Goal: Transaction & Acquisition: Download file/media

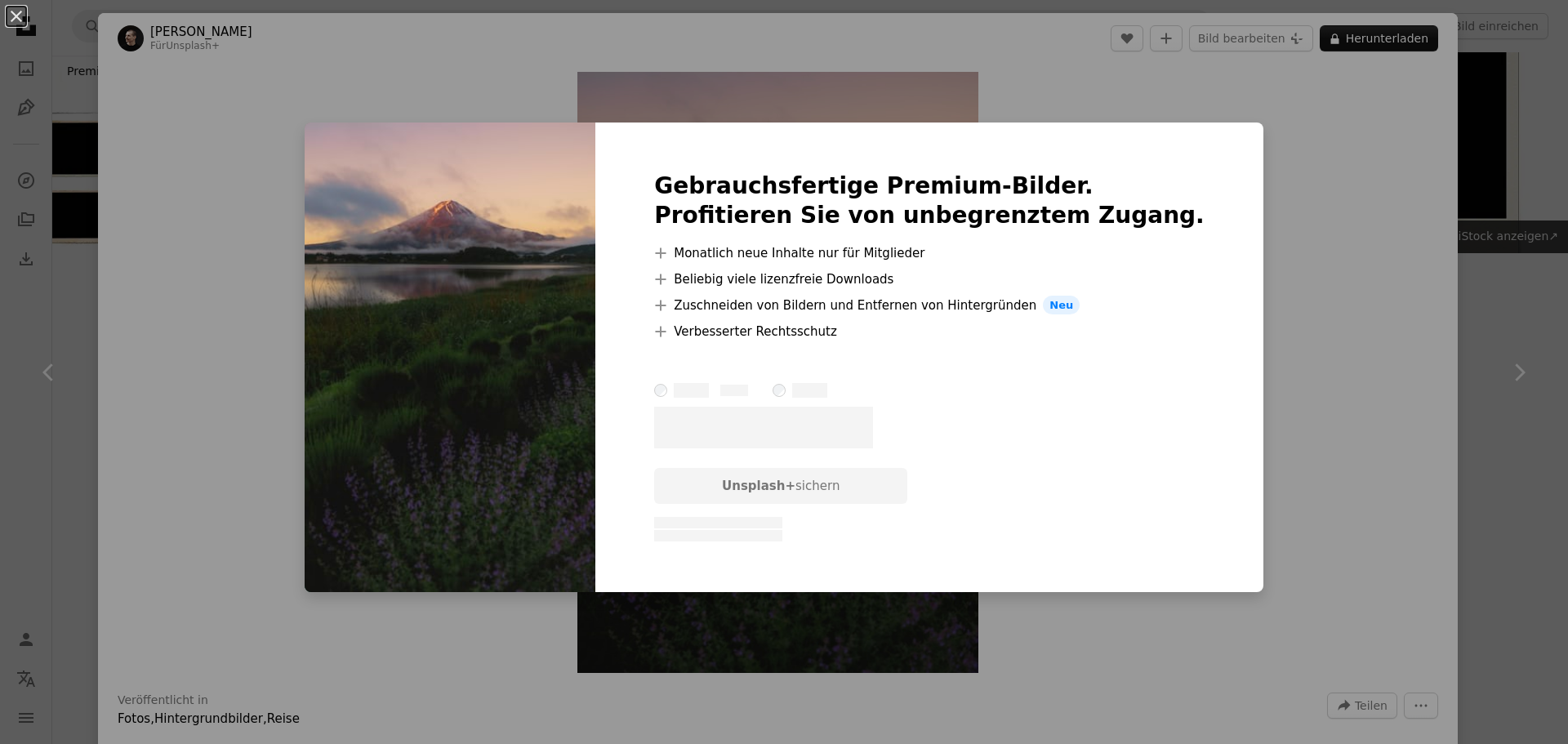
scroll to position [490, 0]
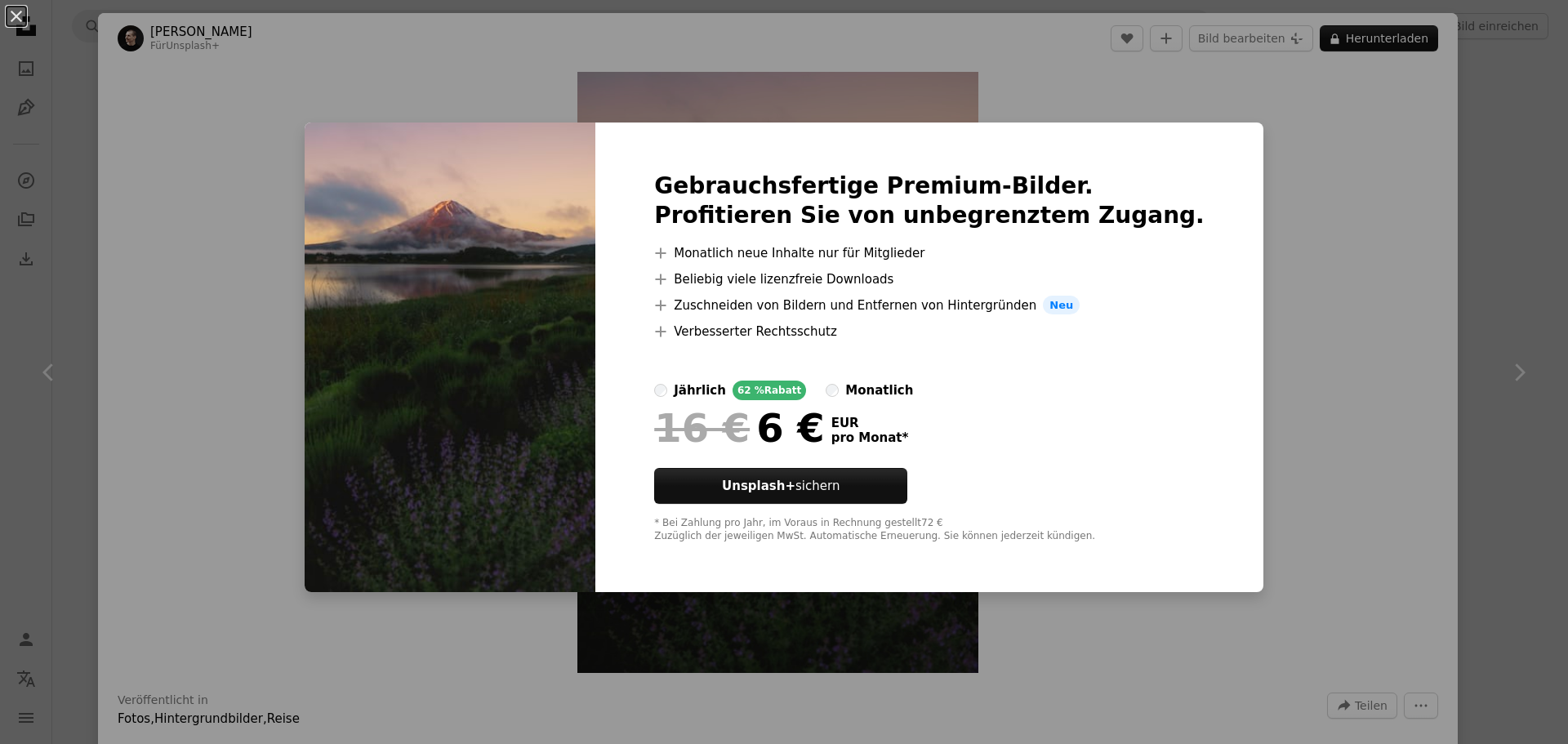
click at [1323, 302] on div "An X shape Gebrauchsfertige Premium-Bilder. Profitieren Sie von unbegrenztem Zu…" at bounding box center [784, 372] width 1568 height 744
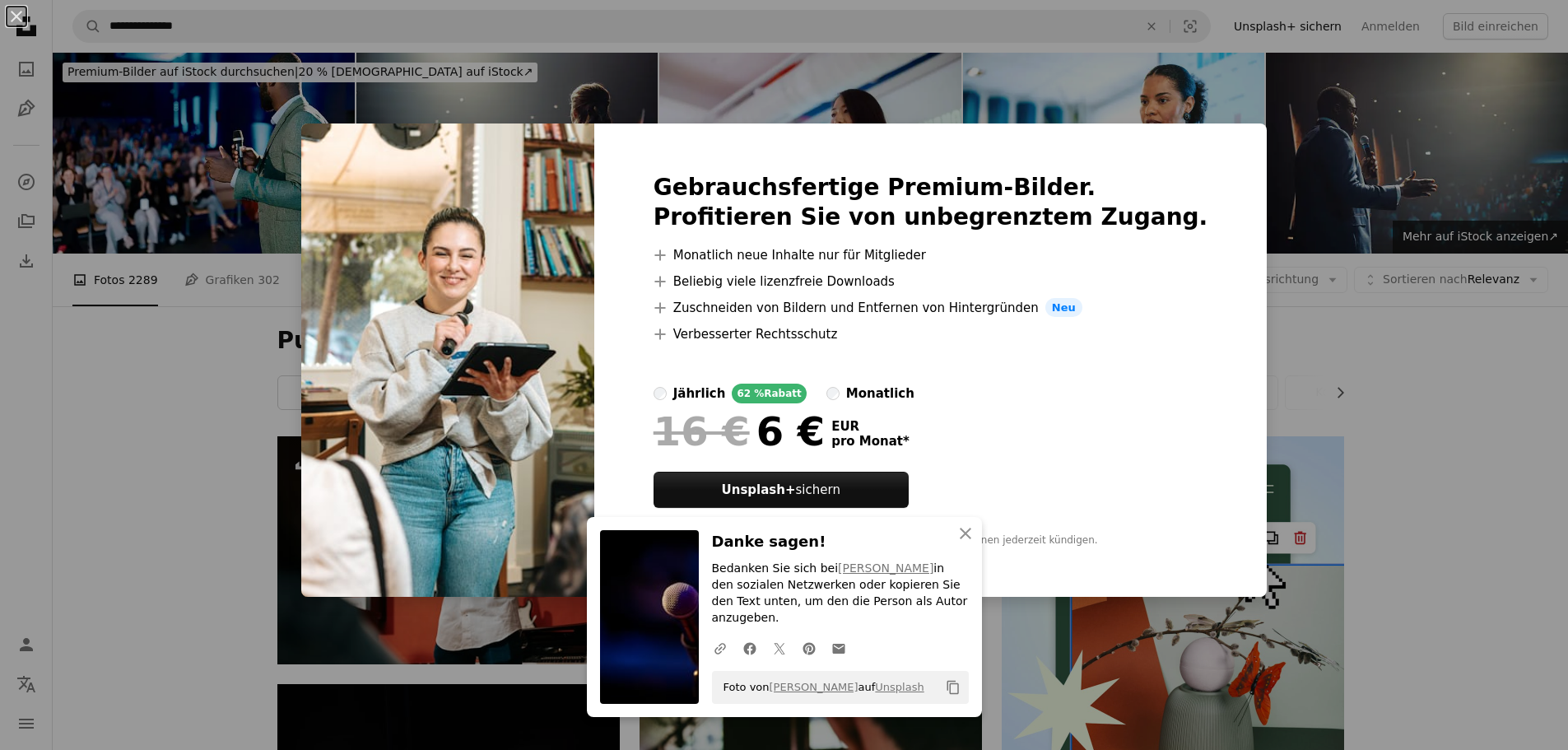
scroll to position [1316, 0]
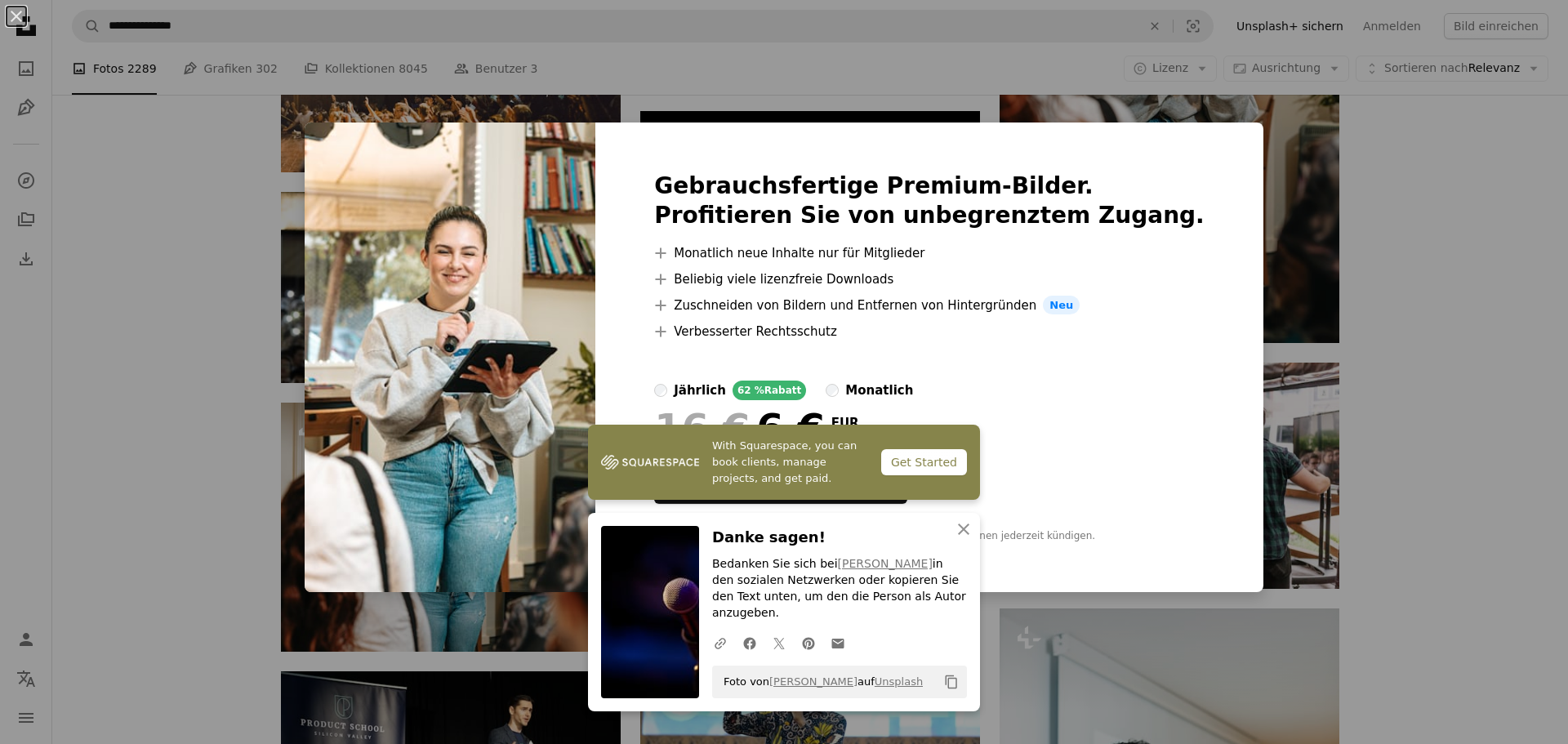
click at [306, 582] on div "An X shape Gebrauchsfertige Premium-Bilder. Profitieren Sie von unbegrenztem Zu…" at bounding box center [784, 372] width 1568 height 744
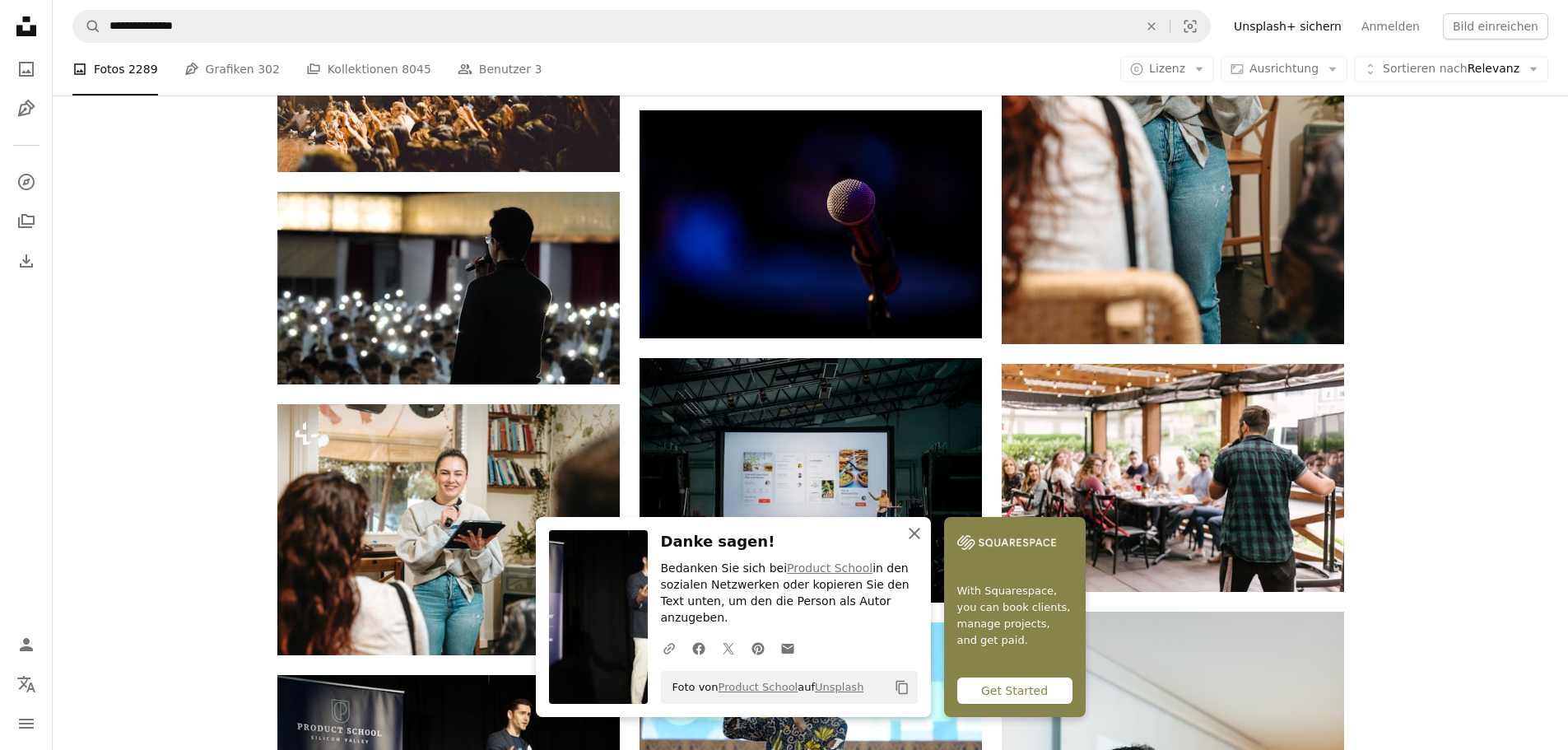
click at [925, 544] on icon "An X shape" at bounding box center [915, 533] width 20 height 20
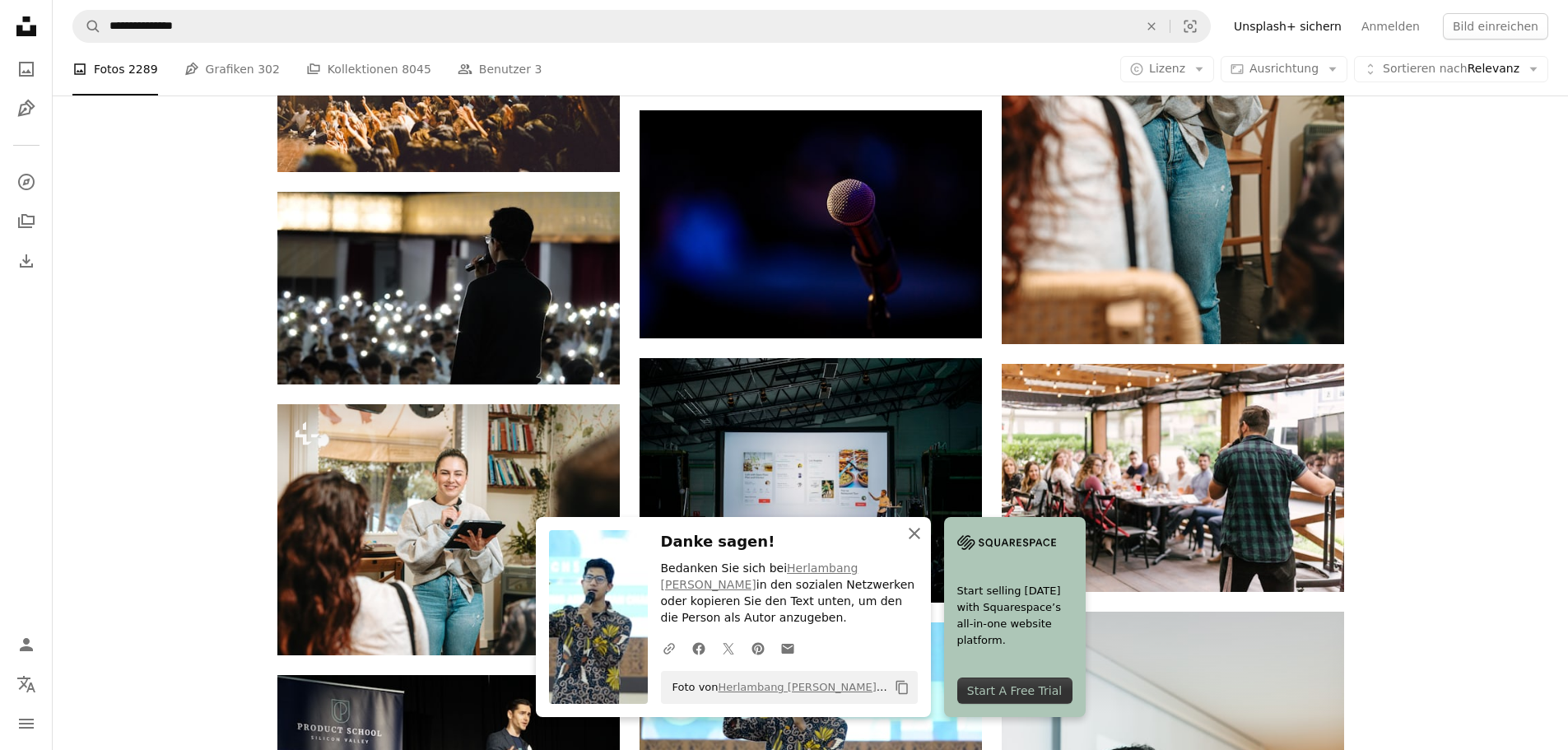
click at [925, 535] on icon "An X shape" at bounding box center [915, 533] width 20 height 20
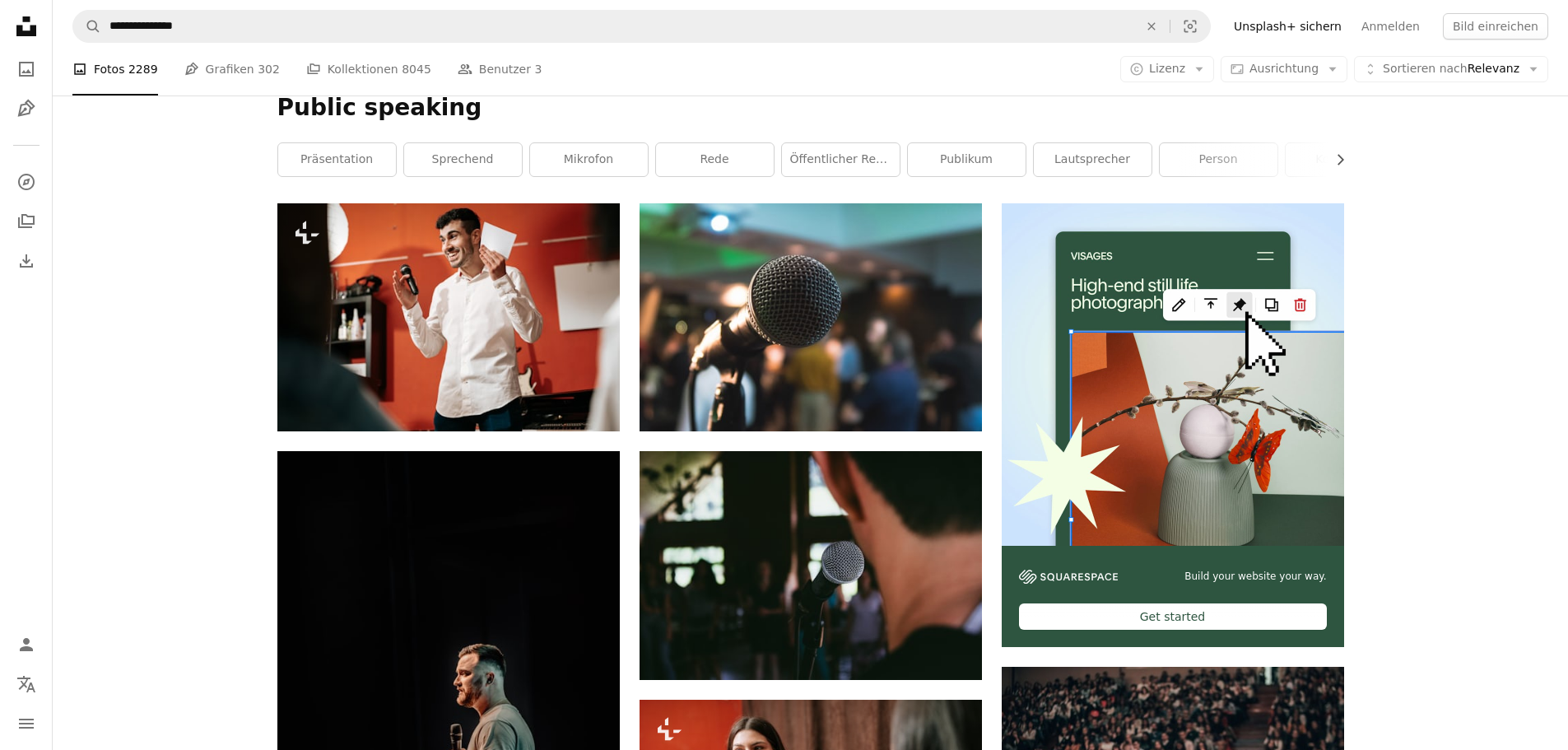
scroll to position [397, 0]
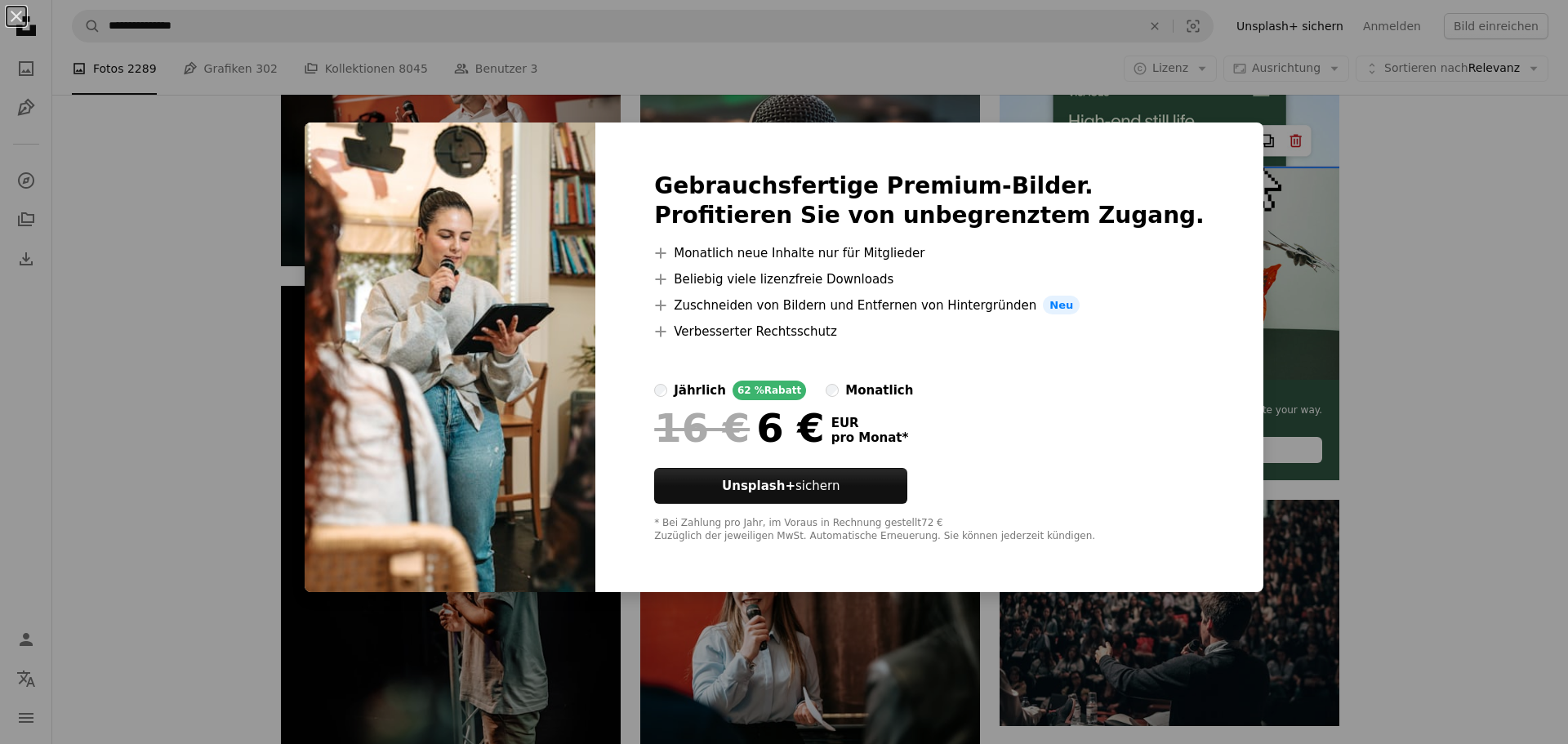
click at [1265, 546] on div "An X shape Gebrauchsfertige Premium-Bilder. Profitieren Sie von unbegrenztem Zu…" at bounding box center [784, 372] width 1568 height 744
